Goal: Transaction & Acquisition: Purchase product/service

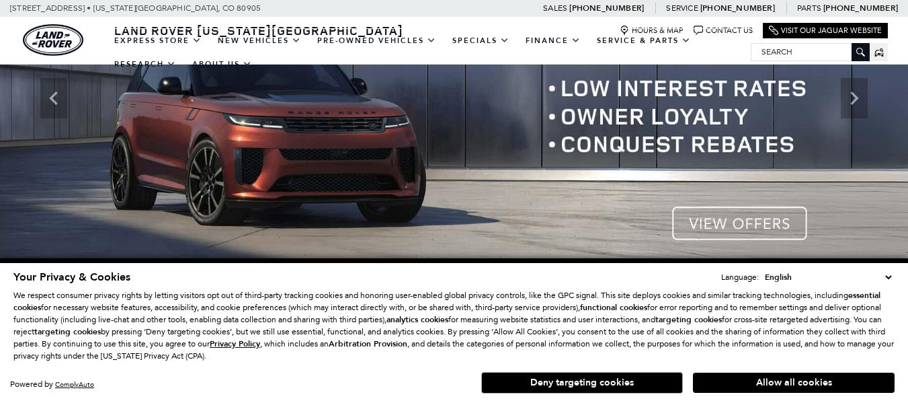
scroll to position [134, 0]
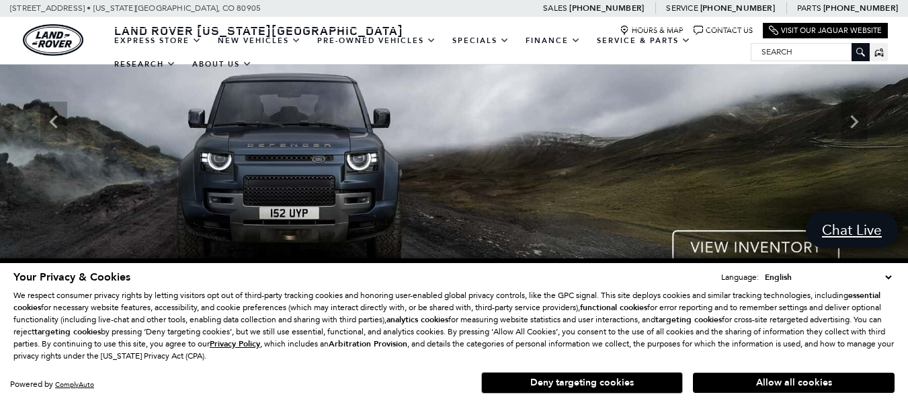
click at [752, 253] on img at bounding box center [454, 121] width 908 height 383
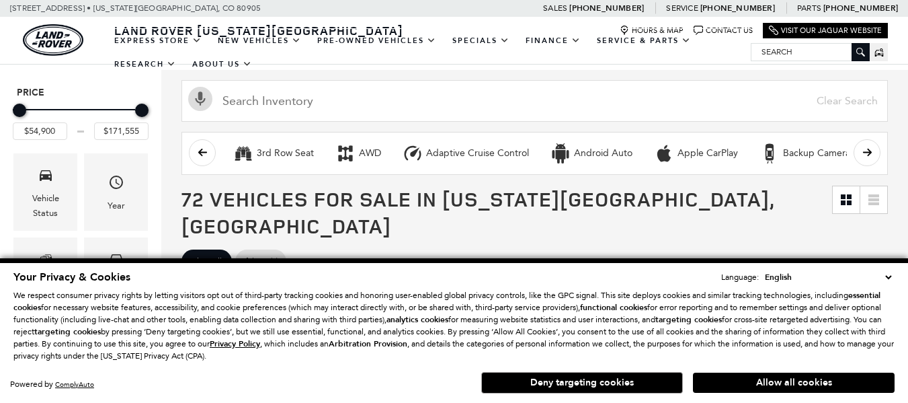
scroll to position [202, 0]
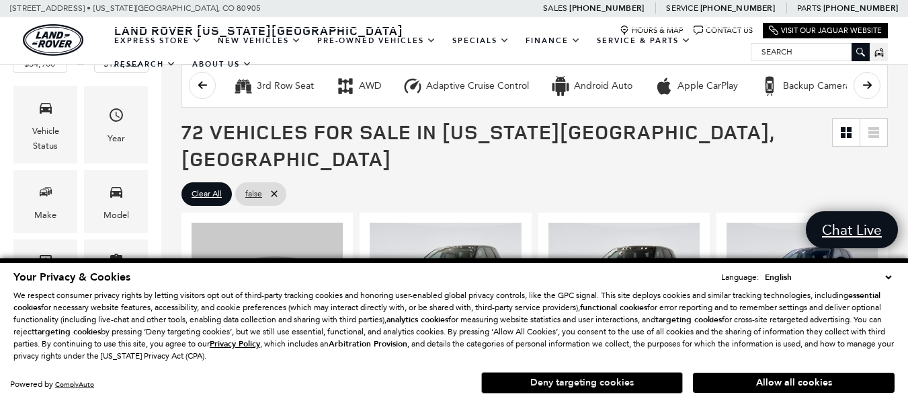
click at [595, 385] on button "Deny targeting cookies" at bounding box center [582, 383] width 202 height 22
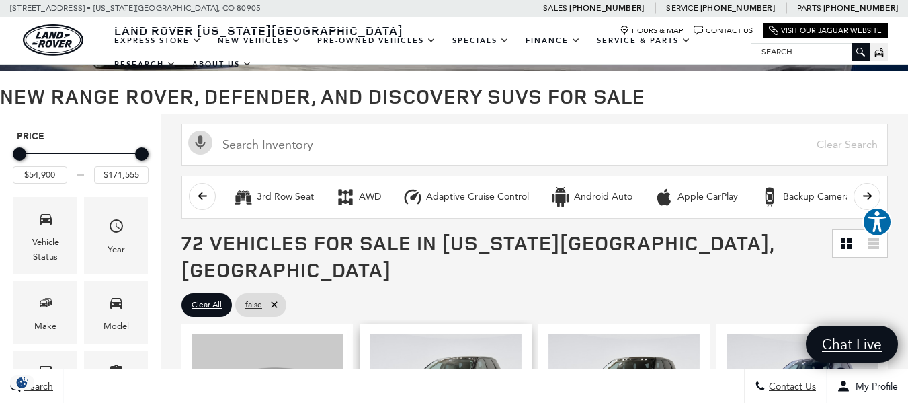
scroll to position [67, 0]
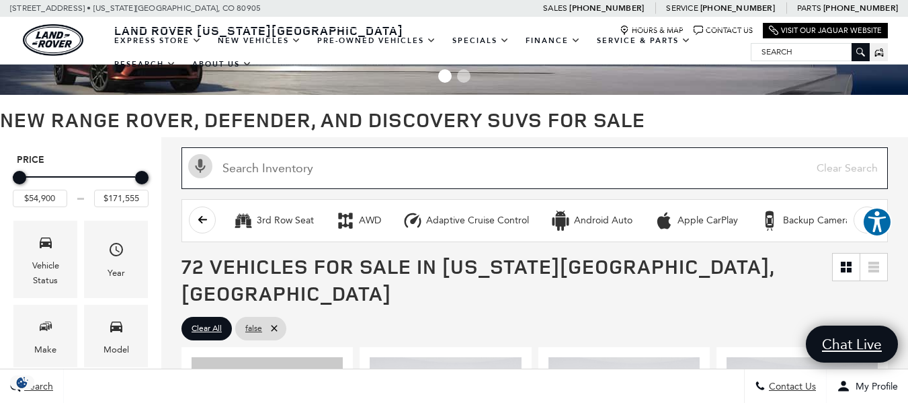
click at [327, 170] on input "Search Inventory" at bounding box center [535, 168] width 707 height 42
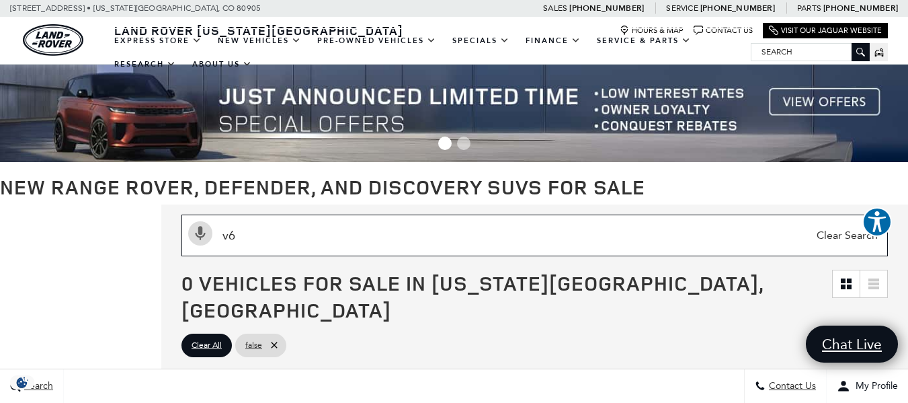
type input "v"
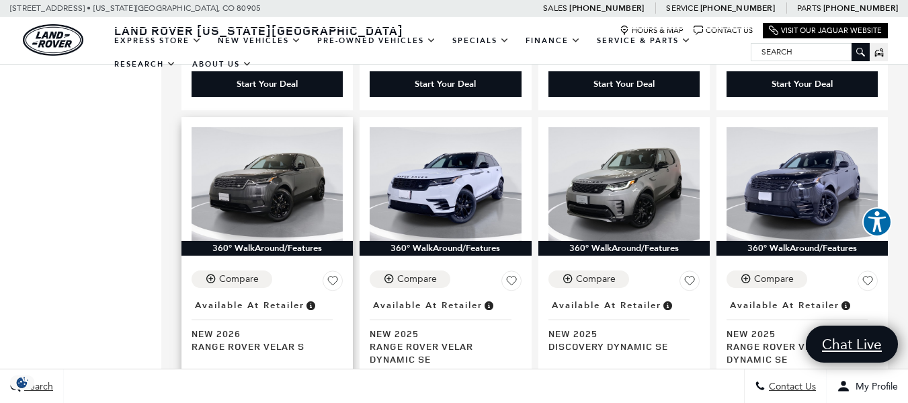
scroll to position [1412, 0]
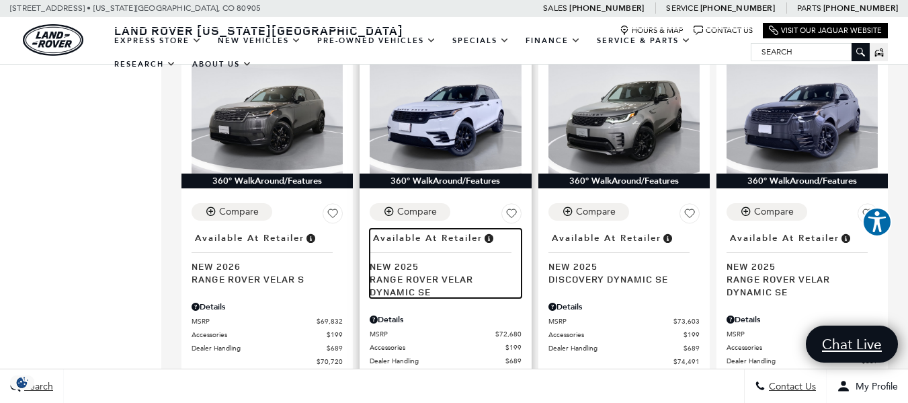
click at [422, 272] on span "Range Rover Velar Dynamic SE" at bounding box center [440, 285] width 141 height 26
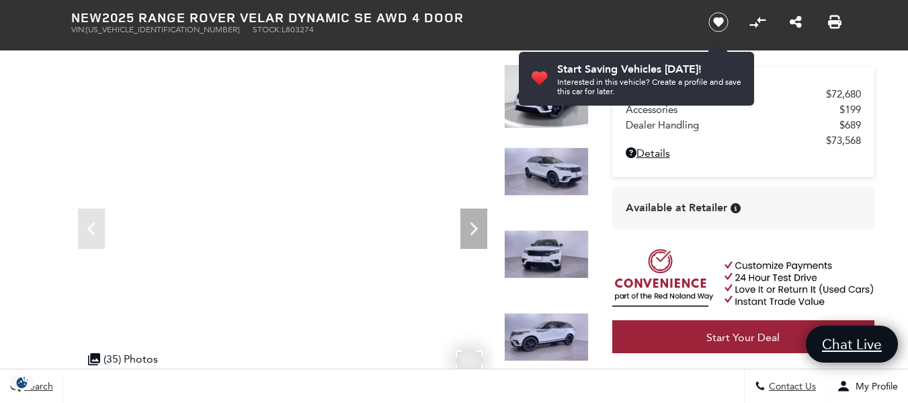
scroll to position [134, 0]
